Goal: Register for event/course

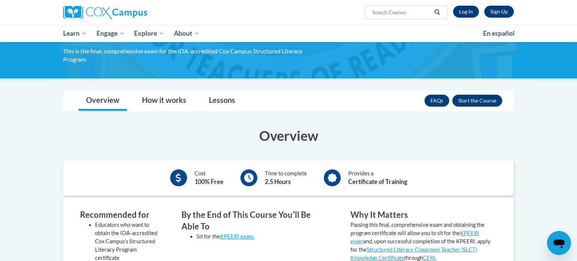
scroll to position [65, 0]
click at [467, 100] on button "Enroll" at bounding box center [477, 101] width 50 height 12
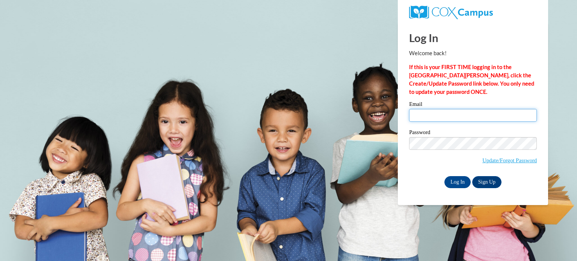
click at [461, 114] on input "Email" at bounding box center [473, 115] width 128 height 13
type input "mlennon2@ivytech.edu"
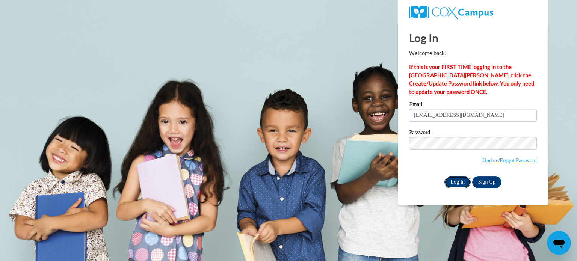
click at [465, 184] on input "Log In" at bounding box center [457, 182] width 26 height 12
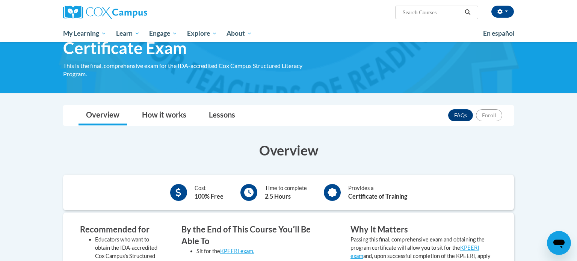
scroll to position [50, 0]
